Goal: Task Accomplishment & Management: Manage account settings

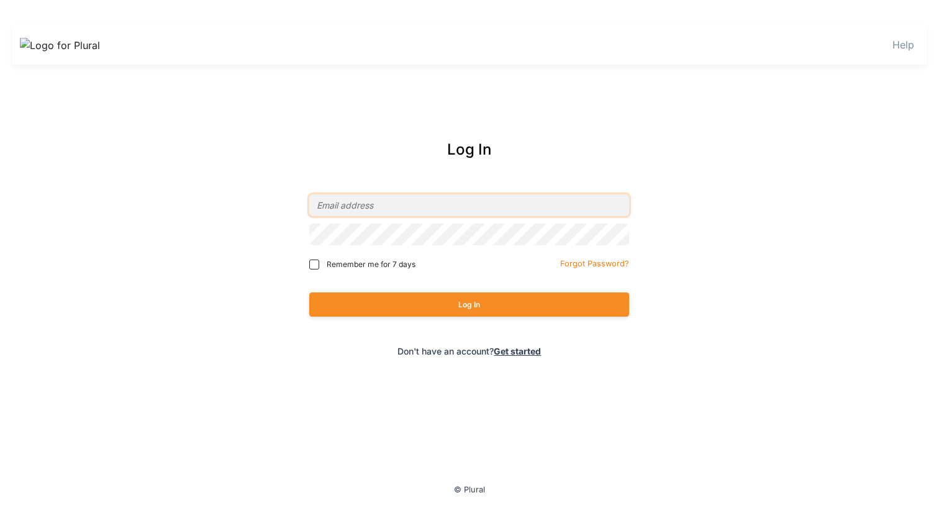
click at [393, 200] on input "email" at bounding box center [469, 205] width 320 height 22
click at [397, 201] on input "email" at bounding box center [469, 205] width 320 height 22
type input "chimzi+local@pluralpolicy.com"
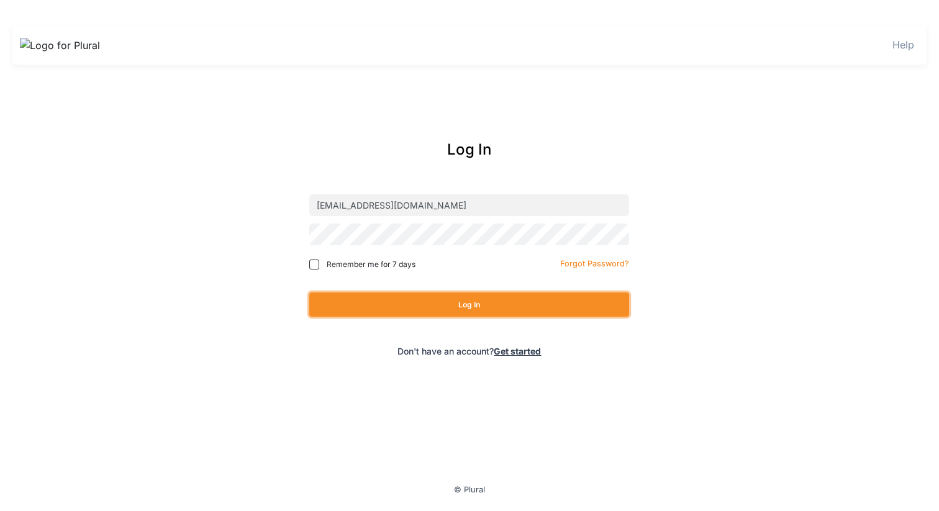
click at [511, 307] on button "Log In" at bounding box center [469, 304] width 320 height 24
